Goal: Find specific page/section: Find specific page/section

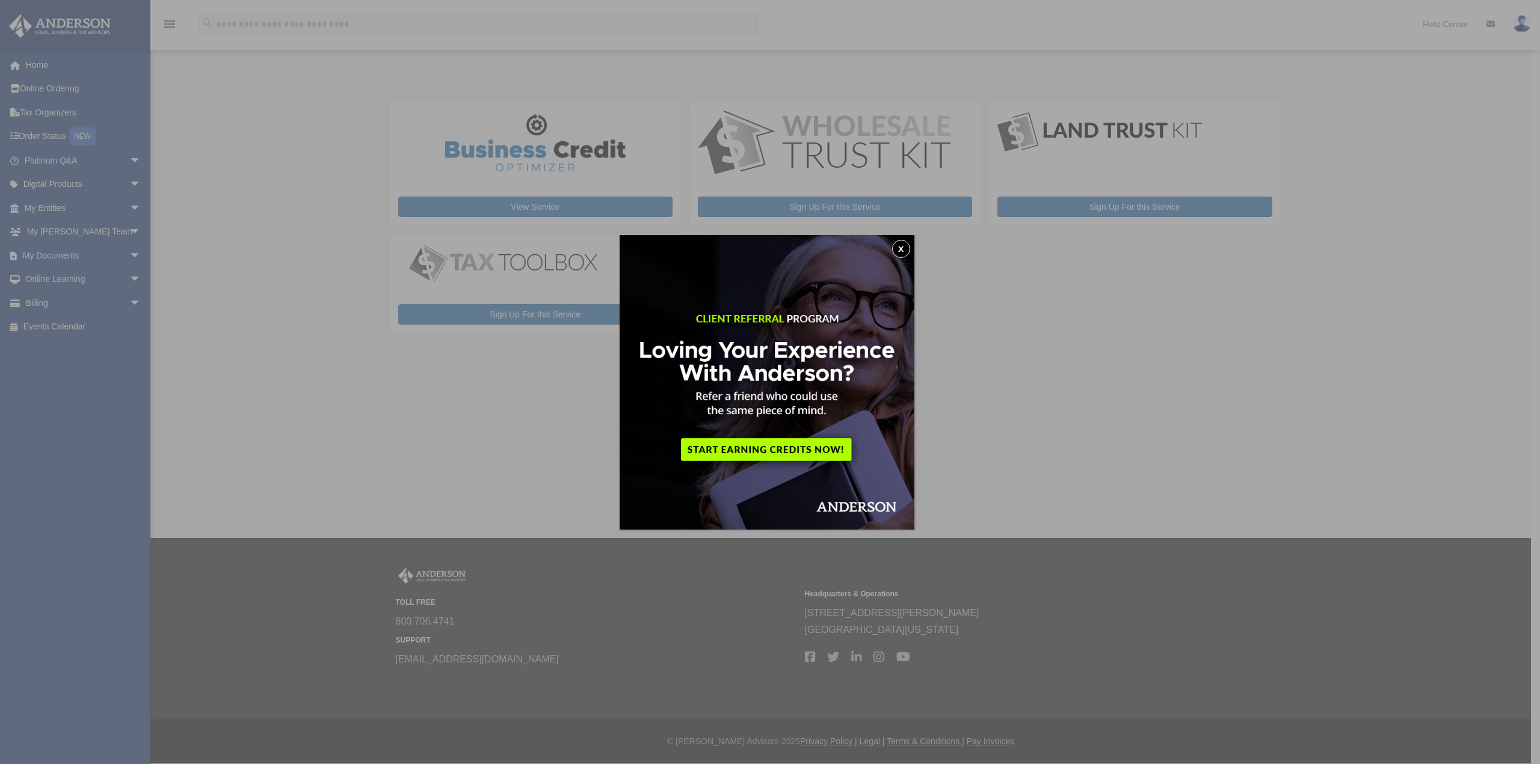
click at [905, 247] on button "x" at bounding box center [901, 249] width 18 height 18
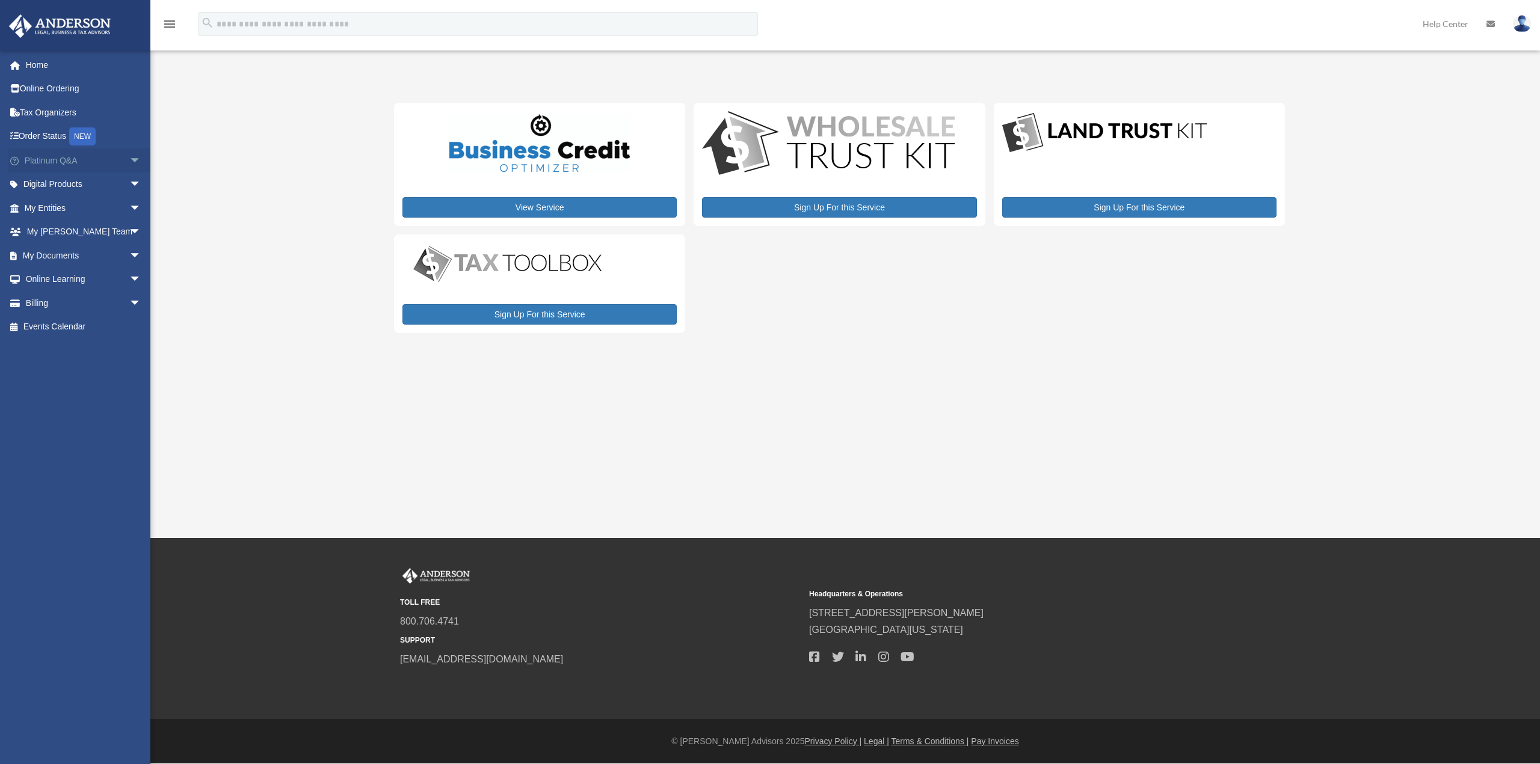
click at [129, 161] on span "arrow_drop_down" at bounding box center [141, 161] width 24 height 25
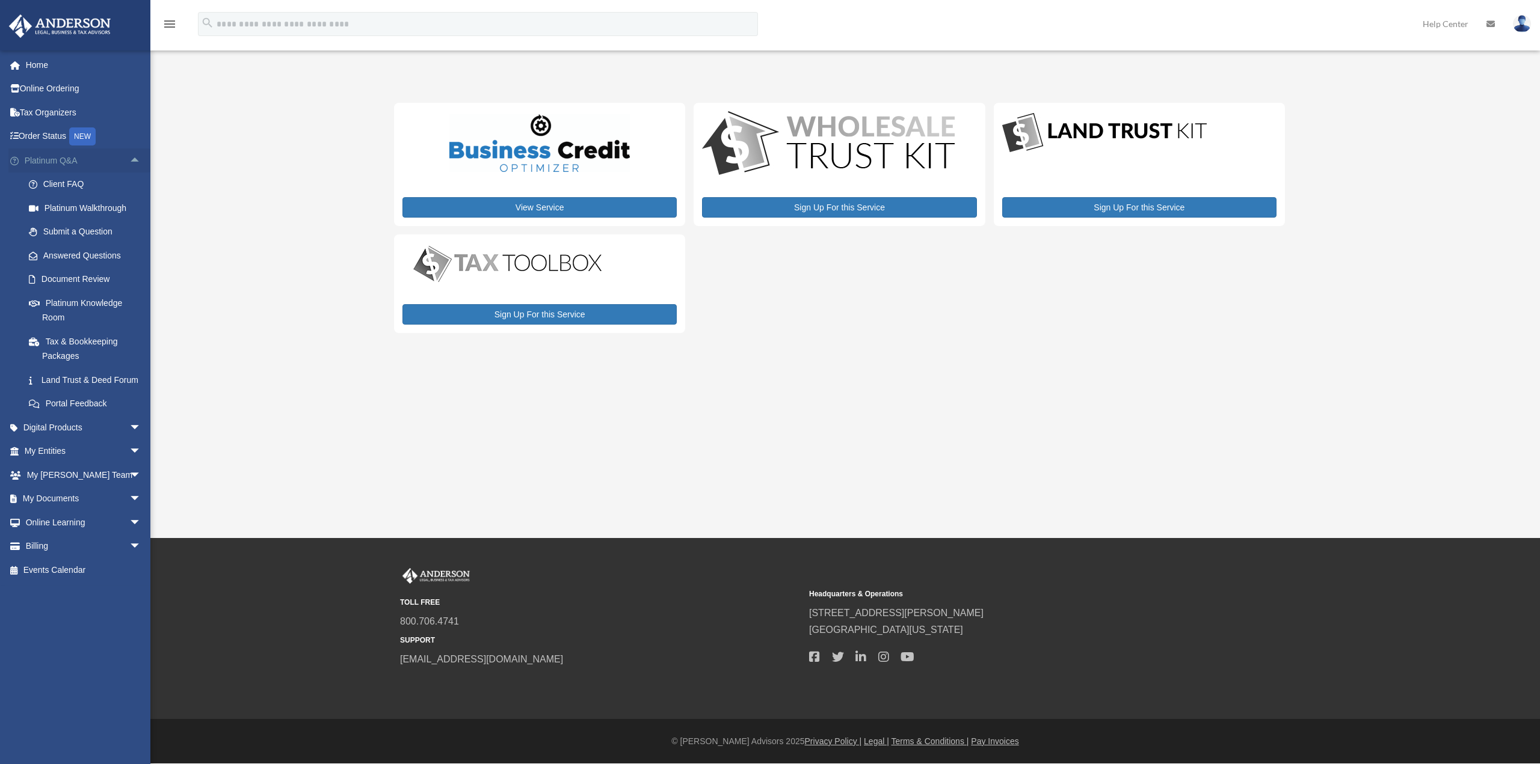
click at [130, 160] on span "arrow_drop_up" at bounding box center [141, 161] width 24 height 25
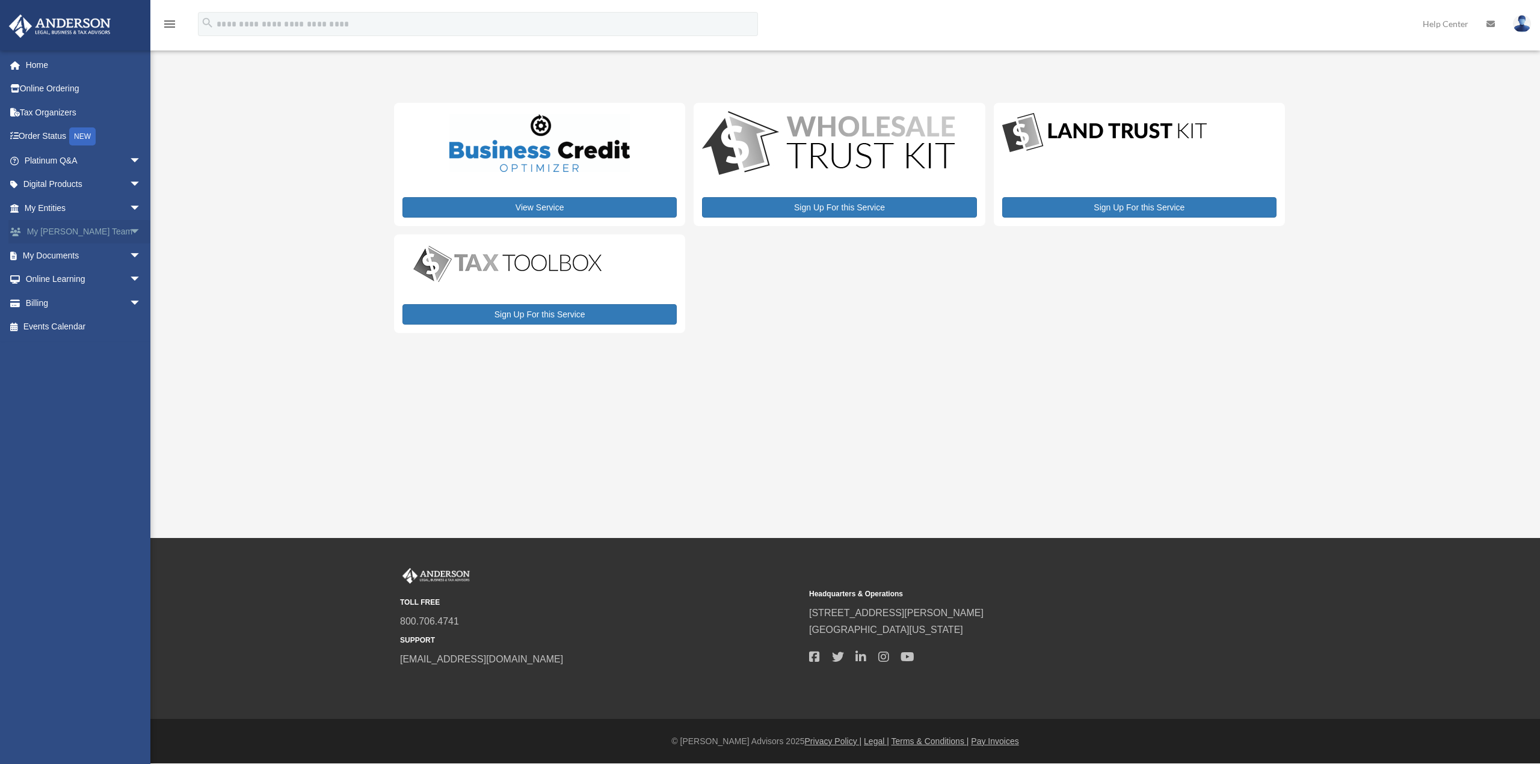
click at [129, 232] on span "arrow_drop_down" at bounding box center [141, 232] width 24 height 25
click at [82, 253] on link "My [PERSON_NAME] Team" at bounding box center [88, 263] width 143 height 38
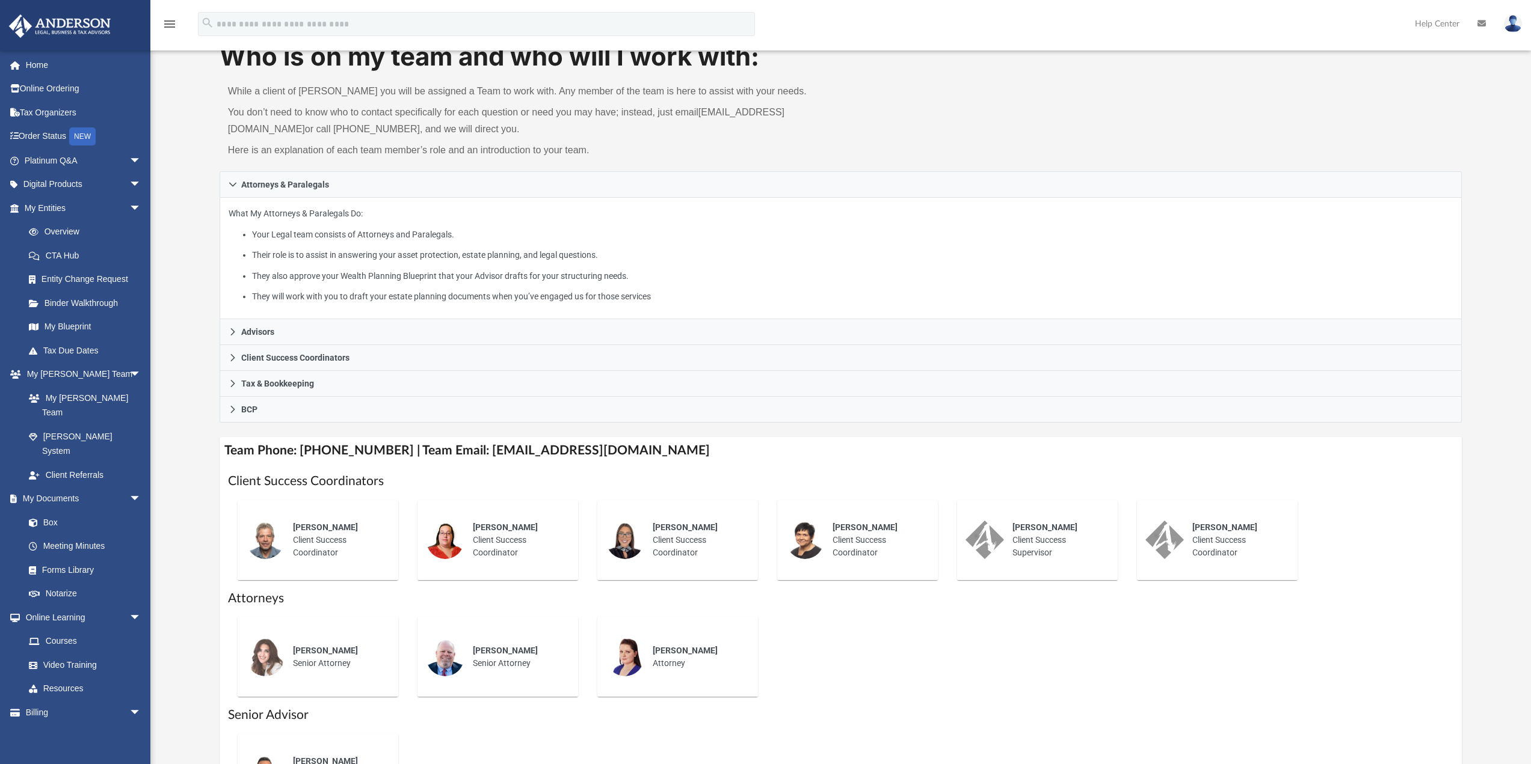
scroll to position [120, 0]
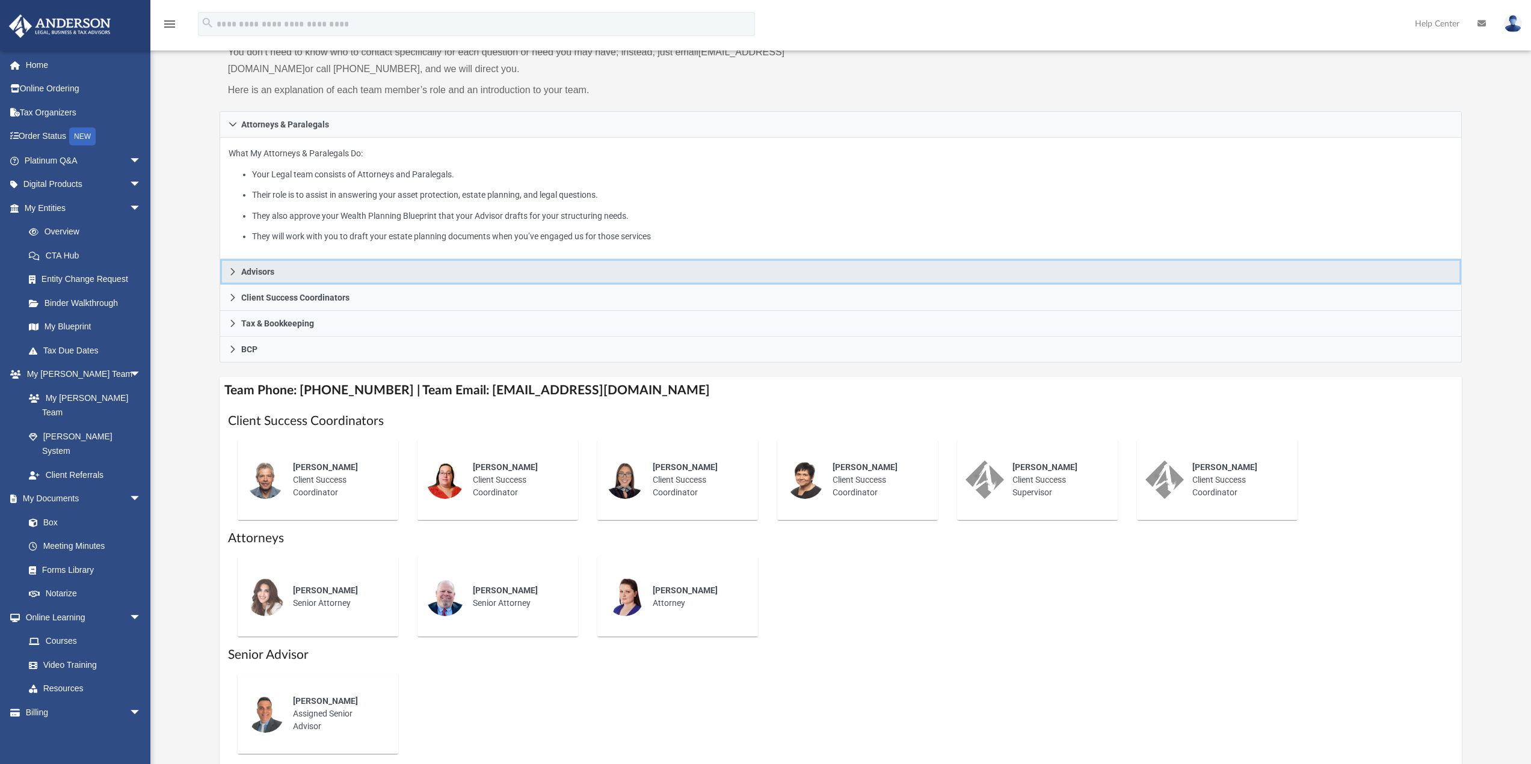
click at [306, 277] on link "Advisors" at bounding box center [841, 272] width 1243 height 26
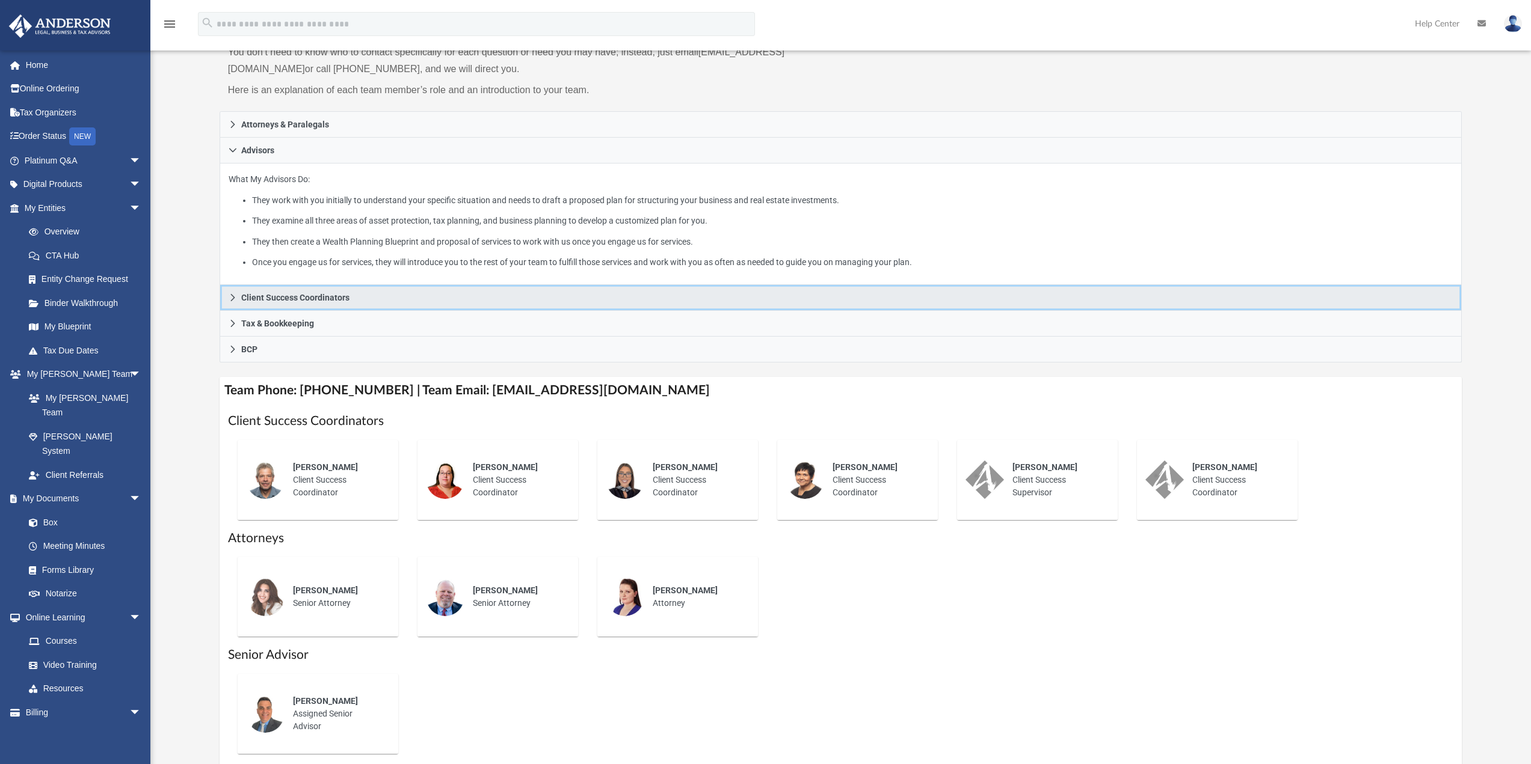
click at [269, 298] on span "Client Success Coordinators" at bounding box center [295, 297] width 108 height 8
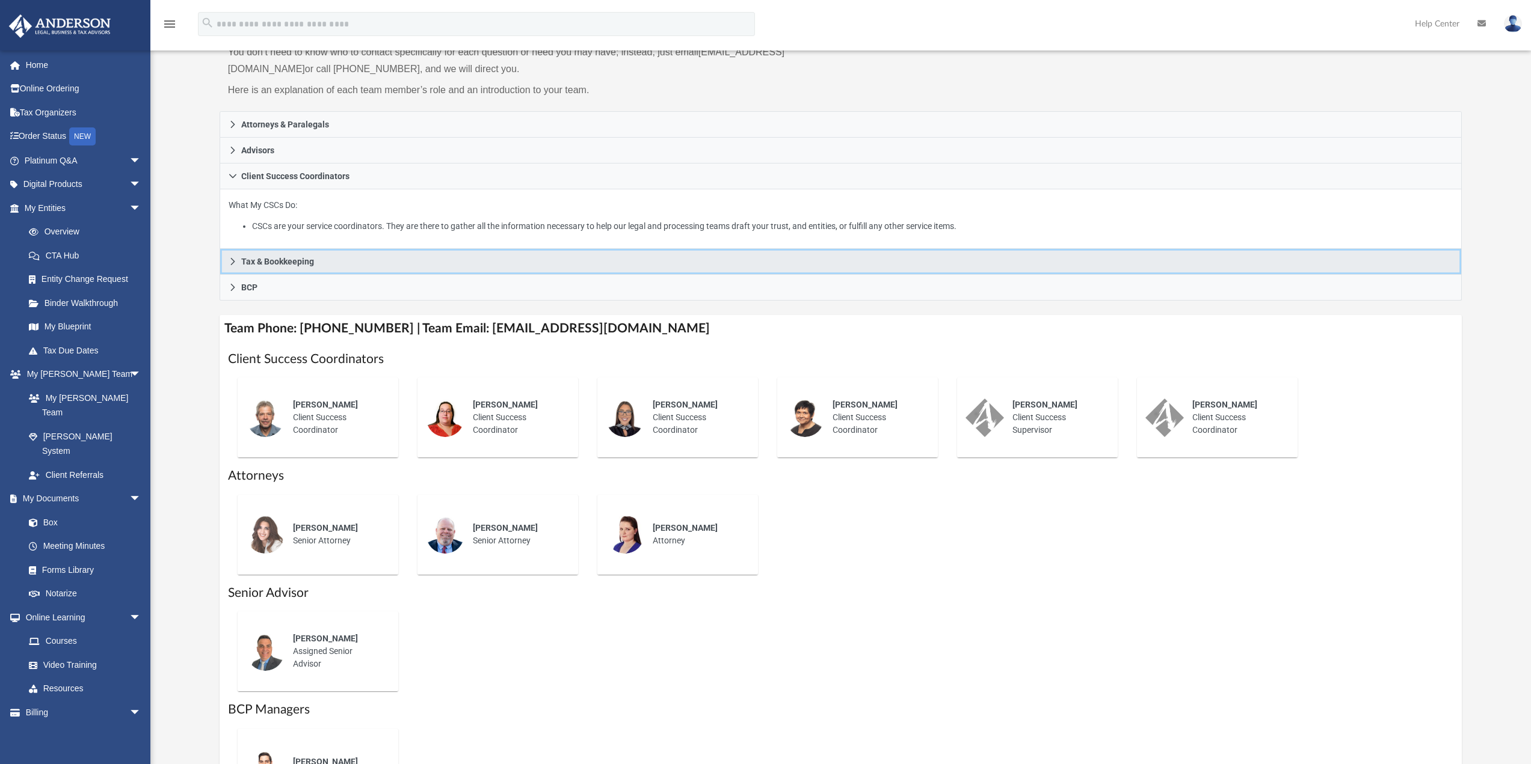
click at [289, 260] on span "Tax & Bookkeeping" at bounding box center [277, 261] width 73 height 8
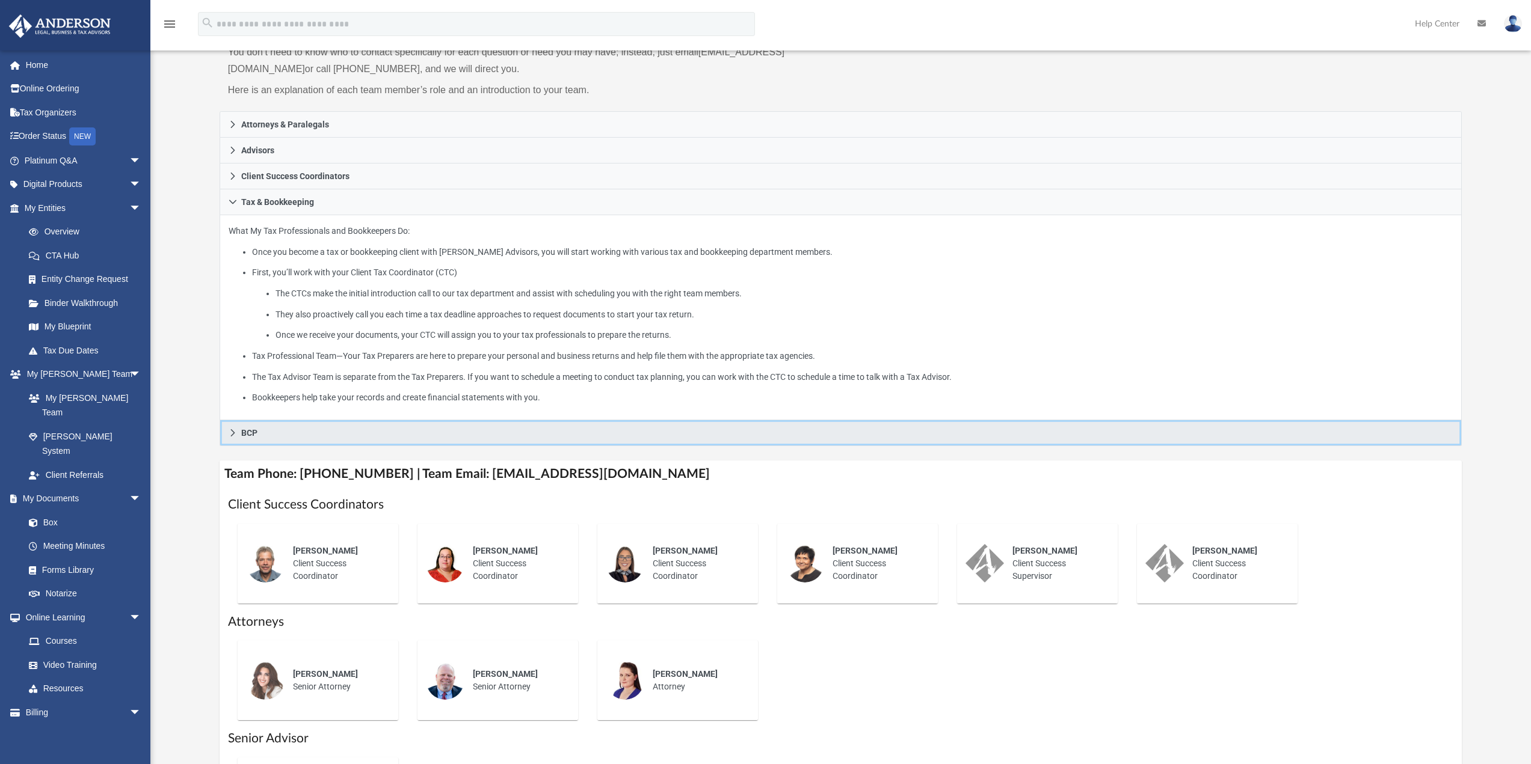
click at [271, 435] on link "BCP" at bounding box center [841, 433] width 1243 height 26
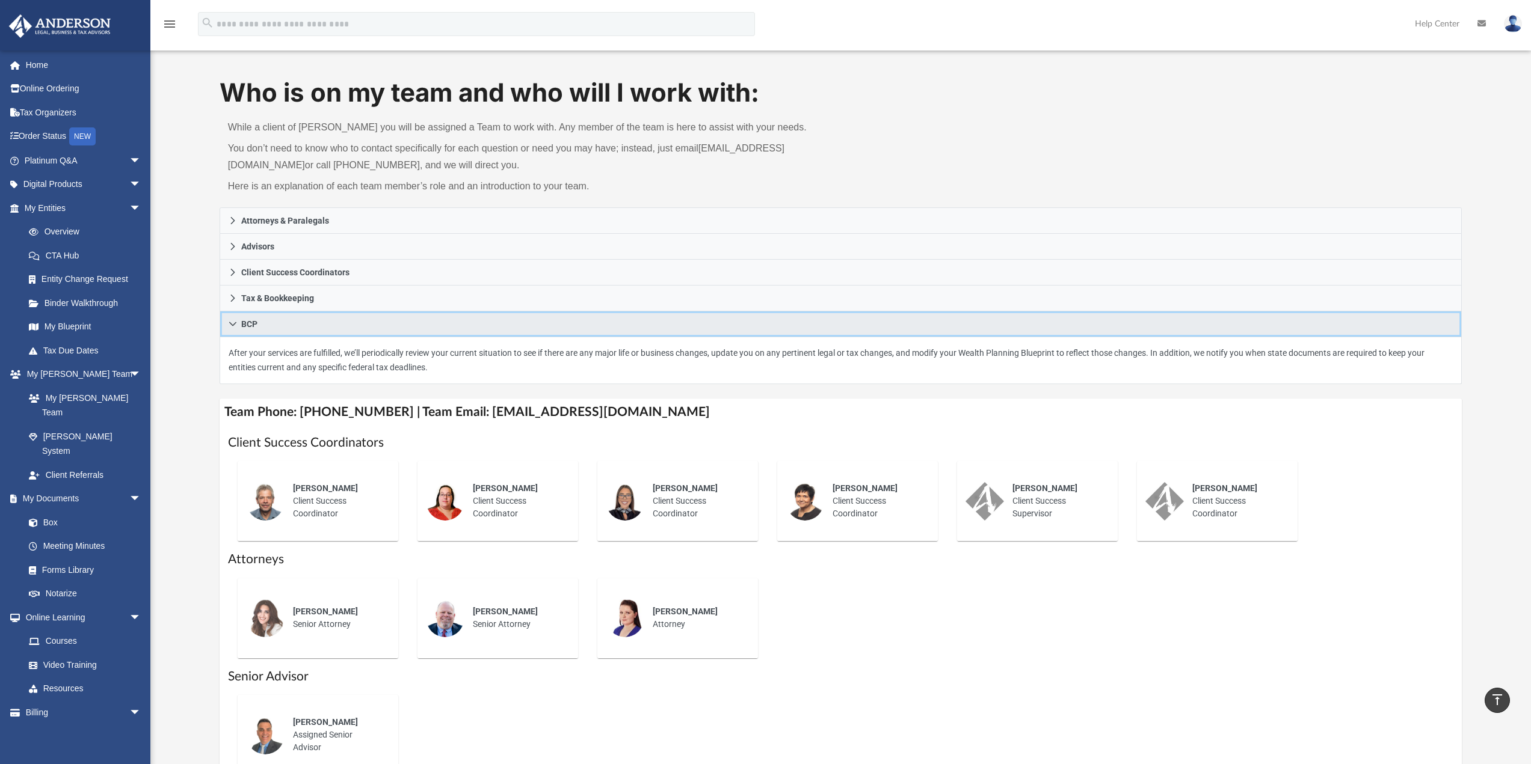
scroll to position [0, 0]
